Goal: Browse casually: Explore the website without a specific task or goal

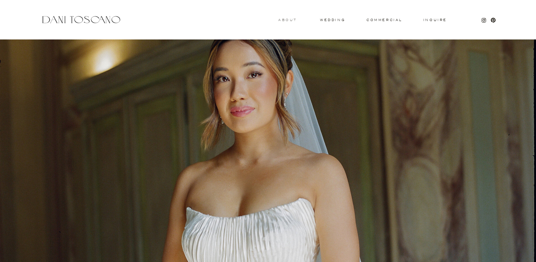
click at [291, 21] on h3 "About" at bounding box center [286, 19] width 17 height 3
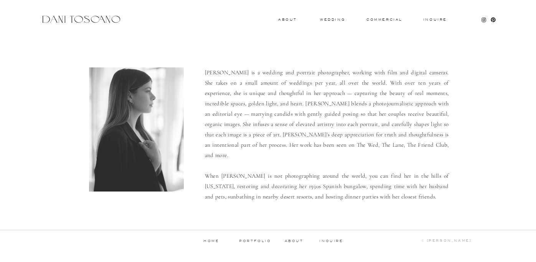
click at [324, 23] on div "Inquire commercial wedding About Dani is a wedding and portrait photographer, w…" at bounding box center [268, 129] width 536 height 259
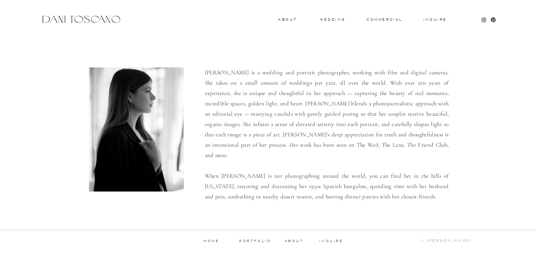
click at [331, 22] on div "Inquire commercial wedding About Dani is a wedding and portrait photographer, w…" at bounding box center [268, 129] width 536 height 259
click at [330, 20] on h3 "wedding" at bounding box center [332, 19] width 25 height 3
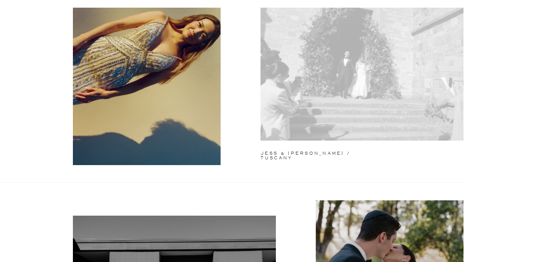
scroll to position [77, 0]
click at [295, 96] on div at bounding box center [361, 68] width 203 height 146
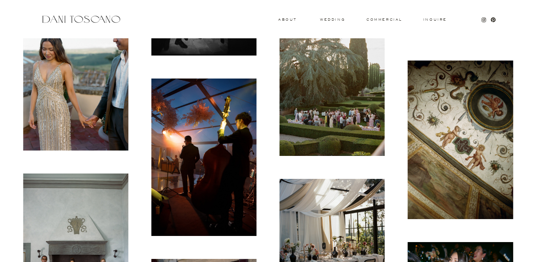
scroll to position [1194, 0]
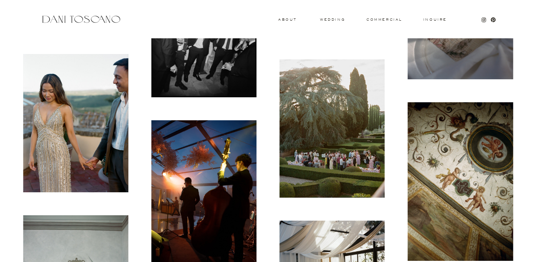
click at [92, 107] on img at bounding box center [75, 123] width 105 height 138
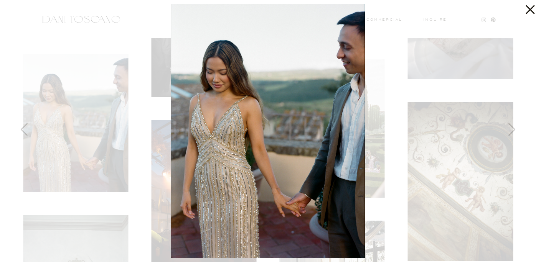
click at [94, 161] on div at bounding box center [268, 131] width 536 height 262
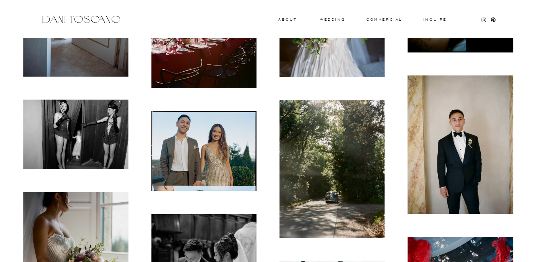
scroll to position [2578, 0]
